Goal: Task Accomplishment & Management: Complete application form

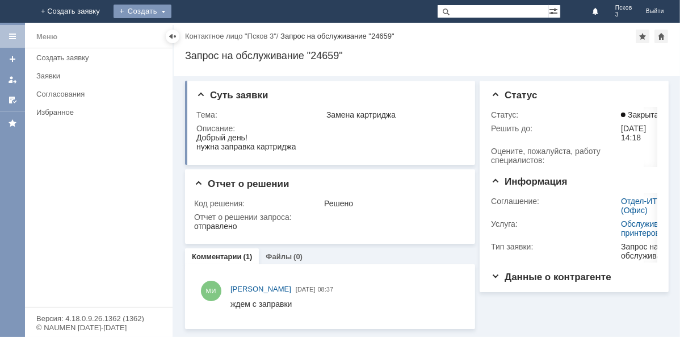
click at [171, 10] on div "Создать" at bounding box center [143, 12] width 58 height 14
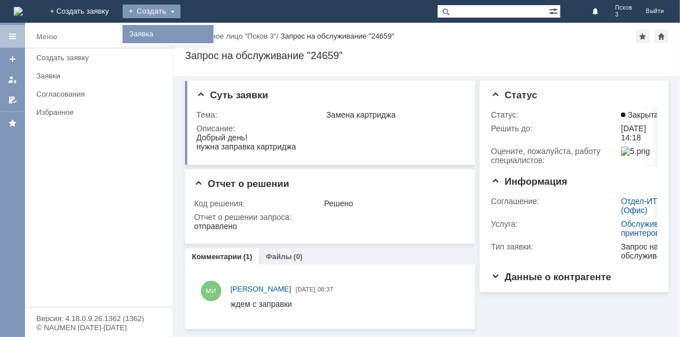
click at [211, 33] on link "Заявка" at bounding box center [168, 34] width 86 height 14
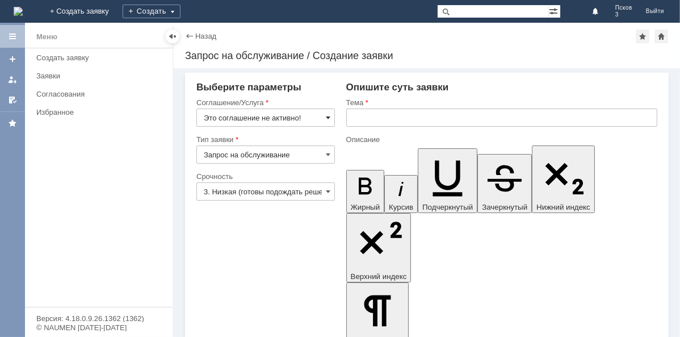
click at [327, 116] on span at bounding box center [328, 117] width 5 height 9
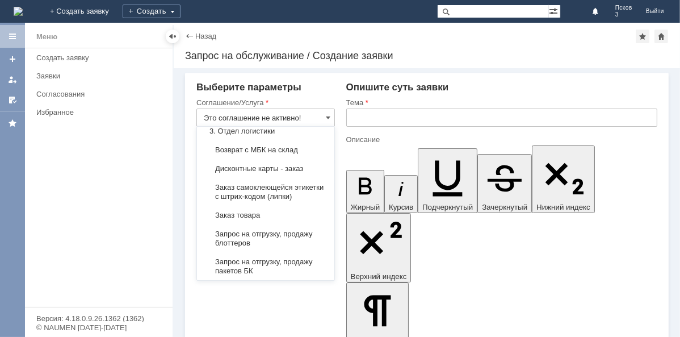
scroll to position [413, 0]
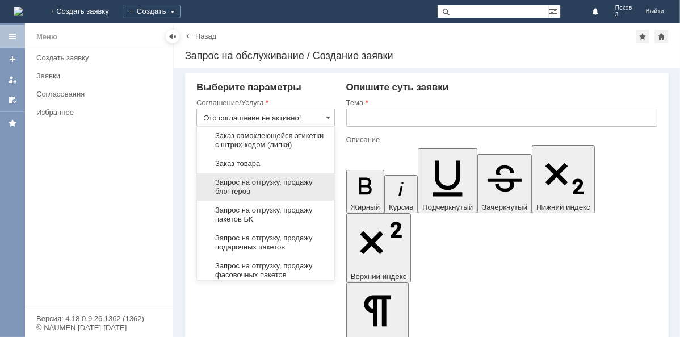
click at [257, 196] on span "Запрос на отгрузку, продажу блоттеров" at bounding box center [266, 187] width 124 height 18
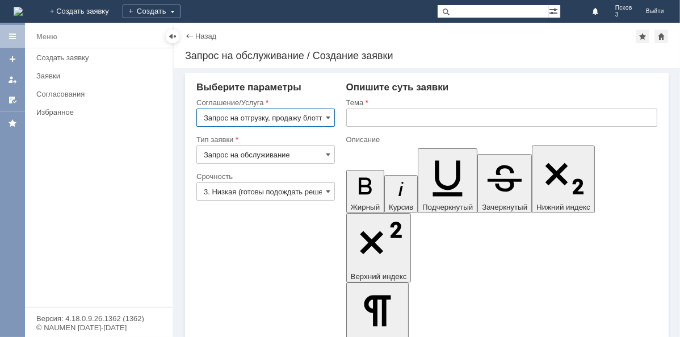
click at [262, 116] on input "Запрос на отгрузку, продажу блоттеров" at bounding box center [265, 117] width 138 height 18
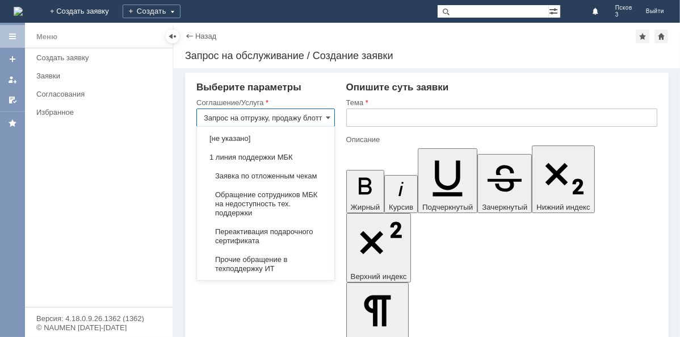
scroll to position [502, 0]
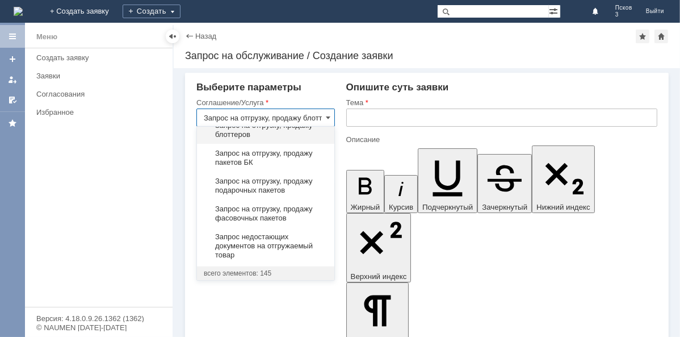
click at [385, 118] on input "text" at bounding box center [501, 117] width 311 height 18
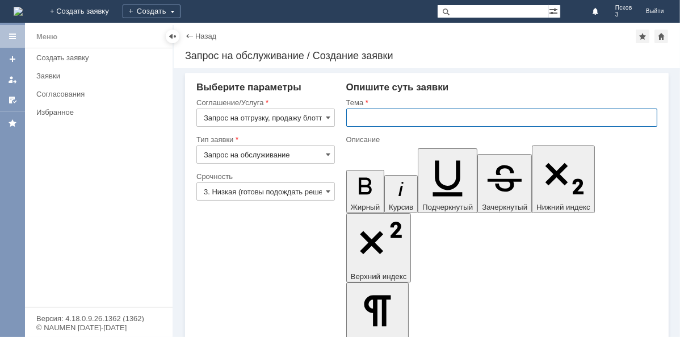
type input "Запрос на отгрузку, продажу блоттеров"
paste input "Запрос на отгрузку, продажу блоттеров"
type input "Запрос на отгрузку, продажу блоттеров"
